Goal: Task Accomplishment & Management: Use online tool/utility

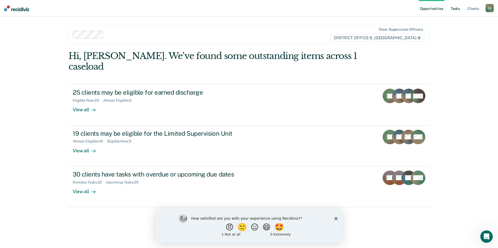
click at [454, 9] on link "Tasks" at bounding box center [454, 8] width 11 height 17
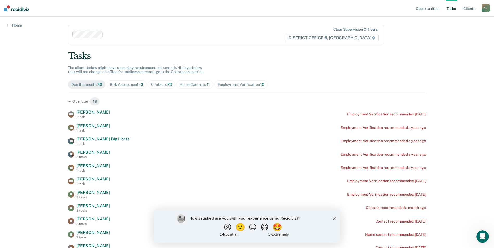
click at [155, 85] on div "Contacts 23" at bounding box center [161, 84] width 21 height 4
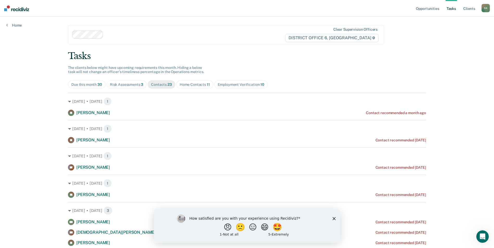
click at [207, 84] on span "11" at bounding box center [208, 84] width 3 height 4
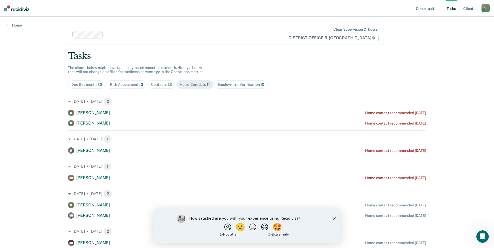
click at [119, 85] on div "Risk Assessments 3" at bounding box center [127, 84] width 34 height 4
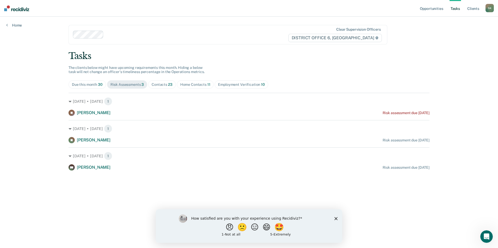
click at [182, 84] on div "Home Contacts 11" at bounding box center [195, 84] width 30 height 4
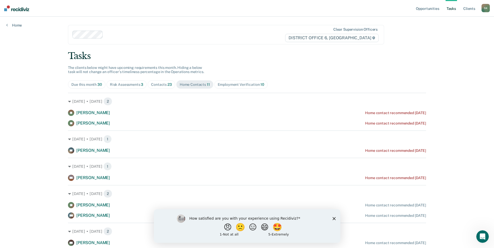
click at [156, 85] on div "Contacts 23" at bounding box center [161, 84] width 21 height 4
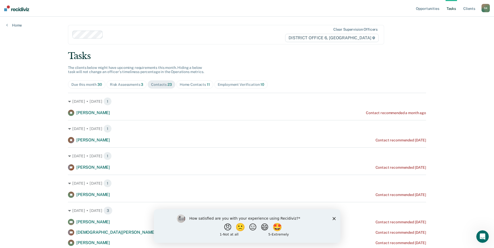
click at [487, 8] on div "S K" at bounding box center [485, 8] width 8 height 8
click at [423, 55] on div "Tasks" at bounding box center [247, 56] width 358 height 11
click at [333, 219] on icon "Close survey" at bounding box center [333, 218] width 3 height 3
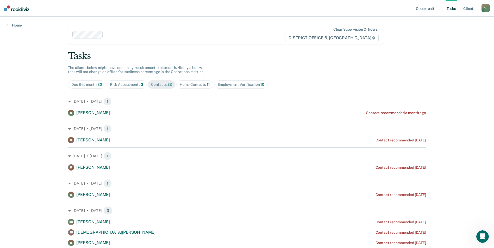
click at [485, 9] on div "S K" at bounding box center [485, 8] width 8 height 8
click at [454, 34] on link "Log Out" at bounding box center [464, 34] width 42 height 4
